Goal: Navigation & Orientation: Find specific page/section

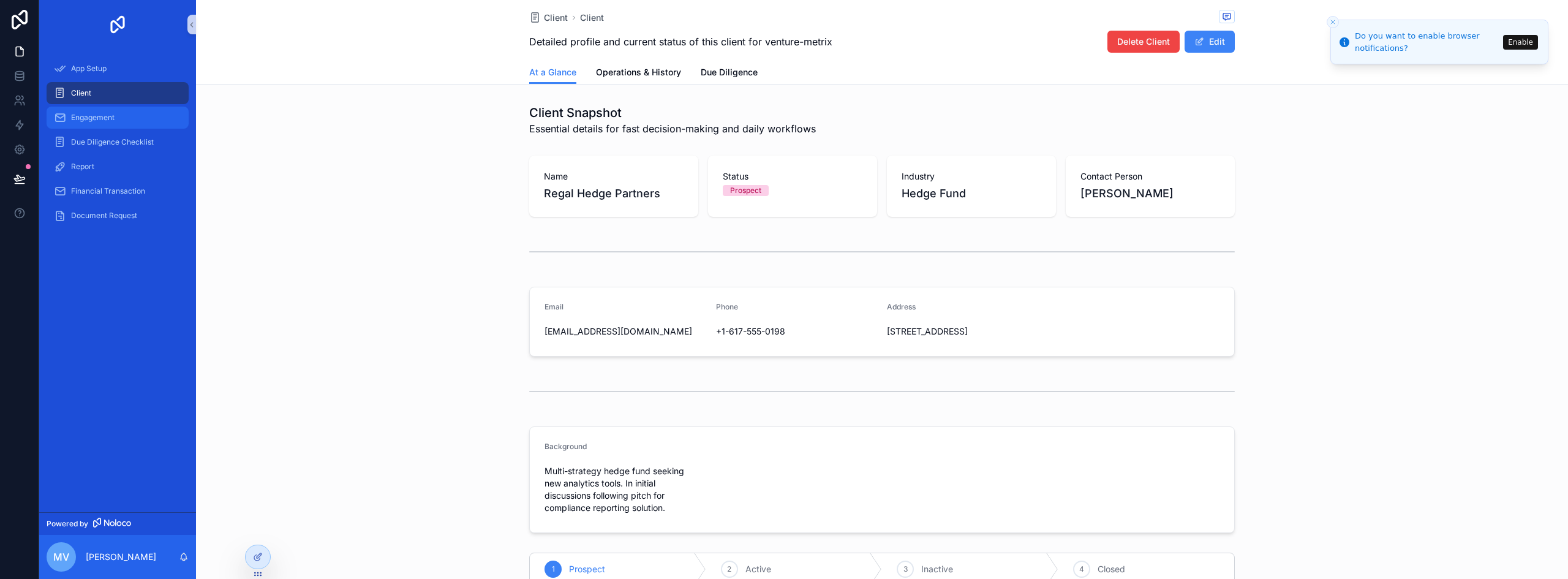
click at [107, 107] on link "Engagement" at bounding box center [117, 118] width 142 height 22
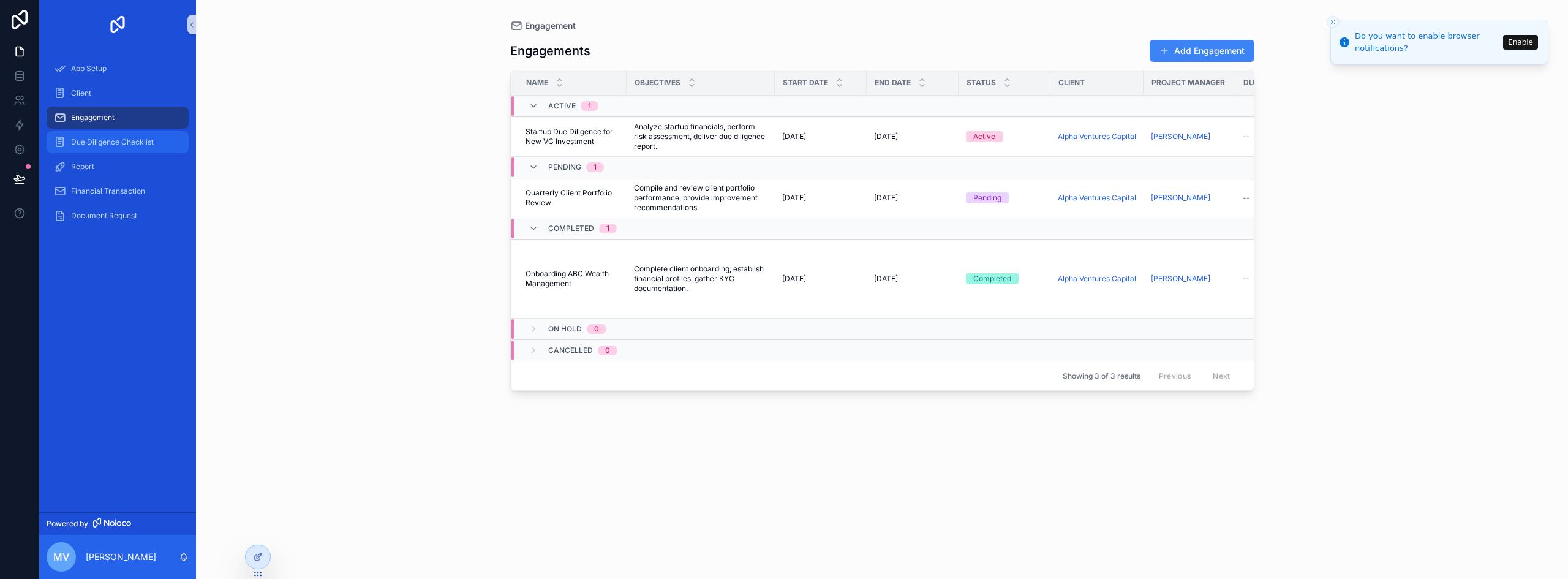
click at [148, 132] on div "Due Diligence Checklist" at bounding box center [117, 142] width 127 height 20
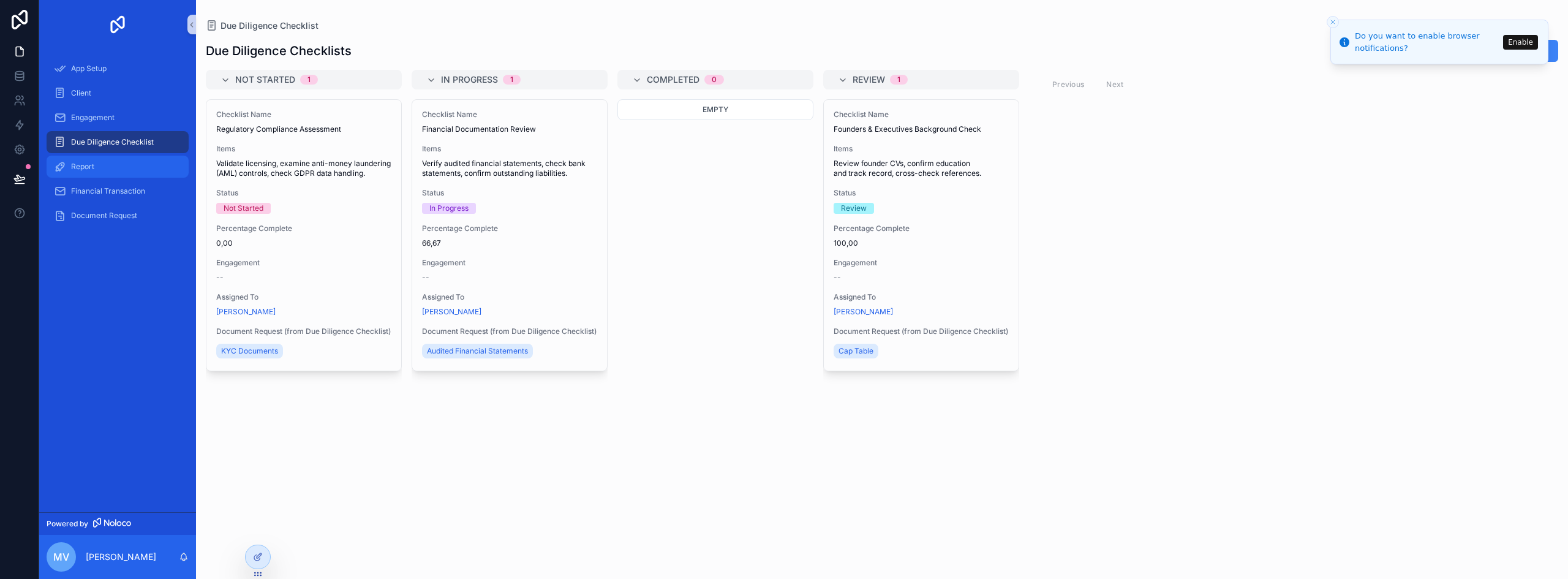
click at [138, 160] on div "Report" at bounding box center [117, 166] width 127 height 20
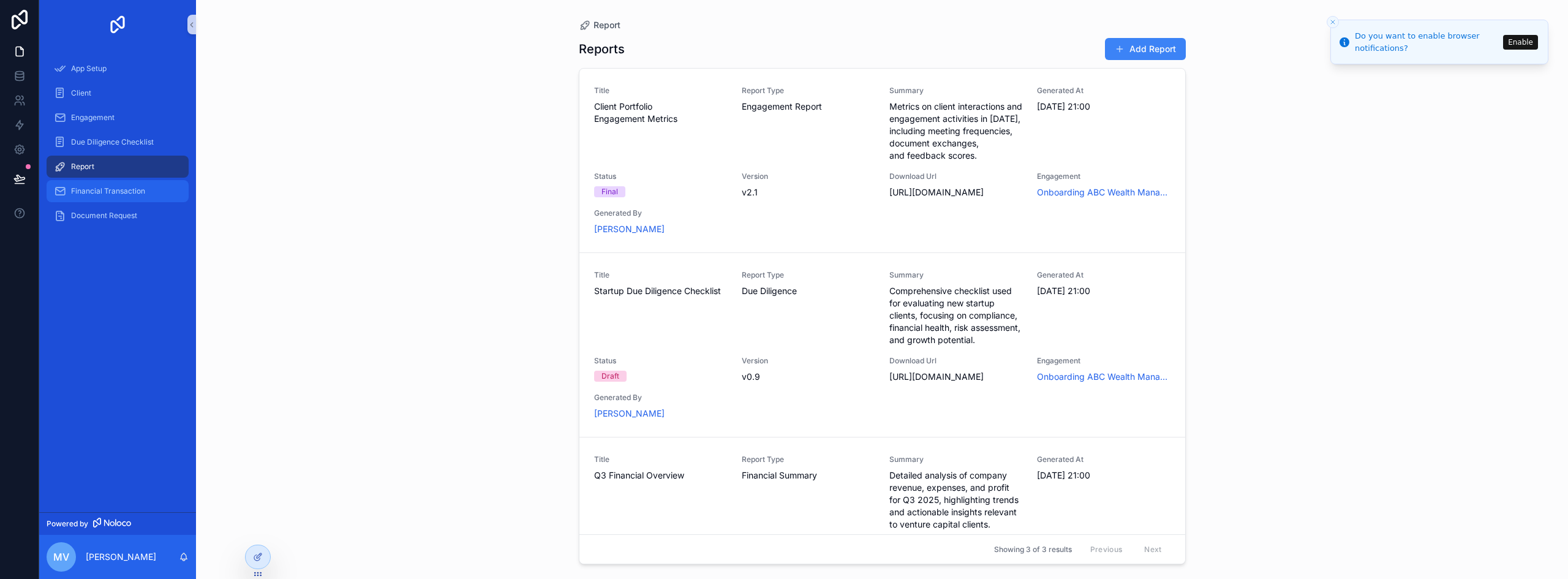
click at [141, 190] on span "Financial Transaction" at bounding box center [108, 191] width 74 height 10
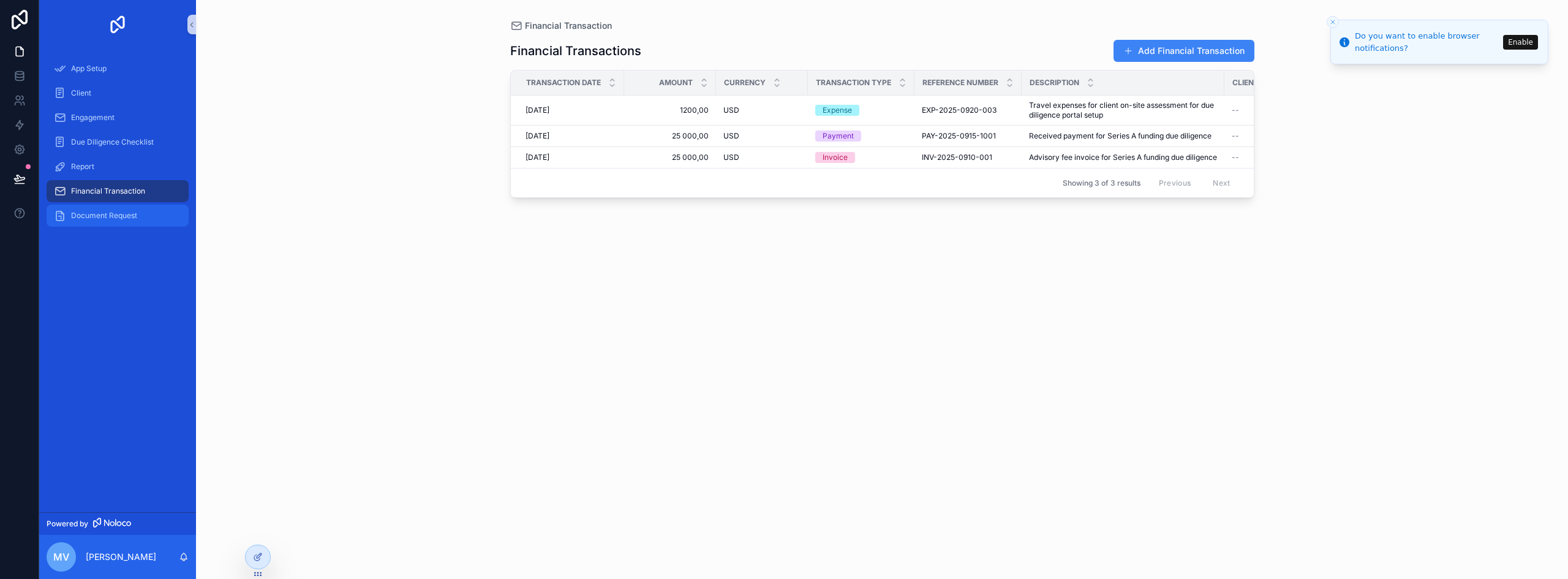
click at [148, 215] on div "Document Request" at bounding box center [117, 215] width 127 height 20
